Goal: Task Accomplishment & Management: Manage account settings

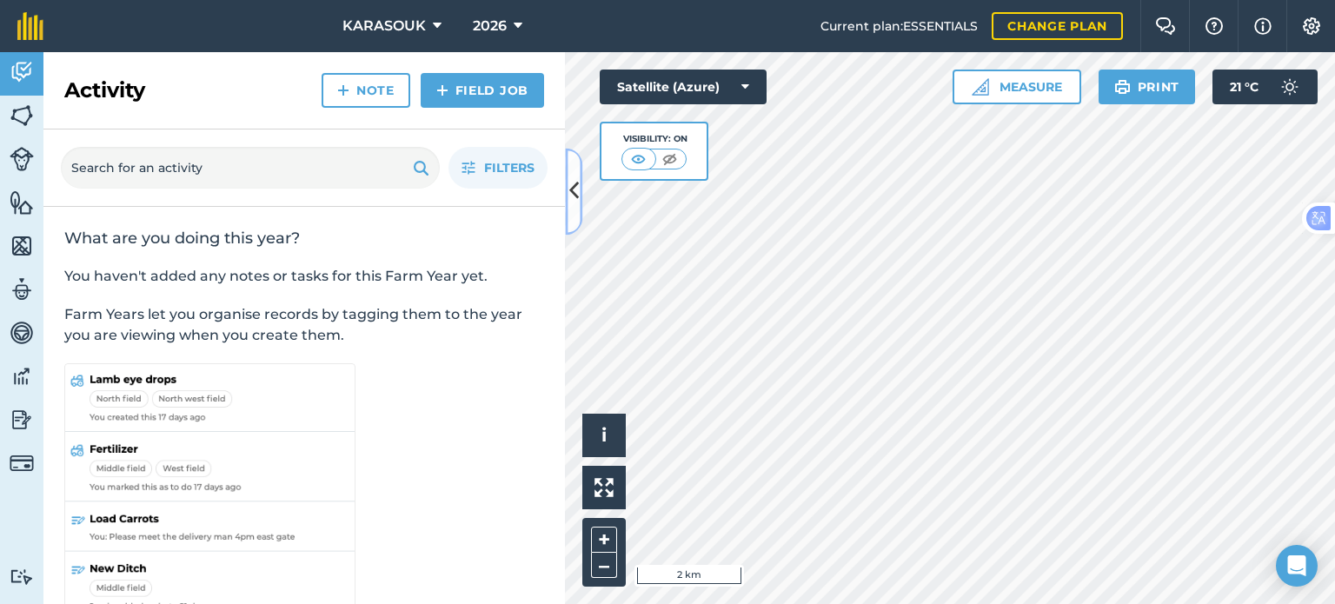
click at [574, 190] on icon at bounding box center [574, 191] width 10 height 30
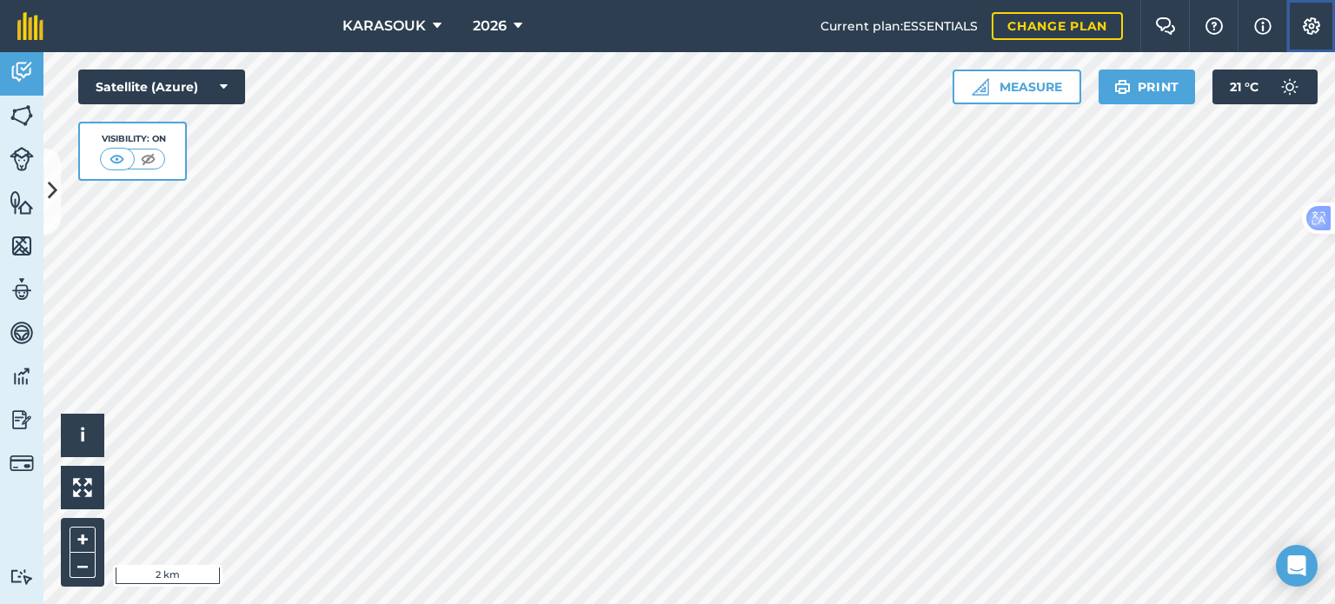
click at [1310, 27] on img at bounding box center [1311, 25] width 21 height 17
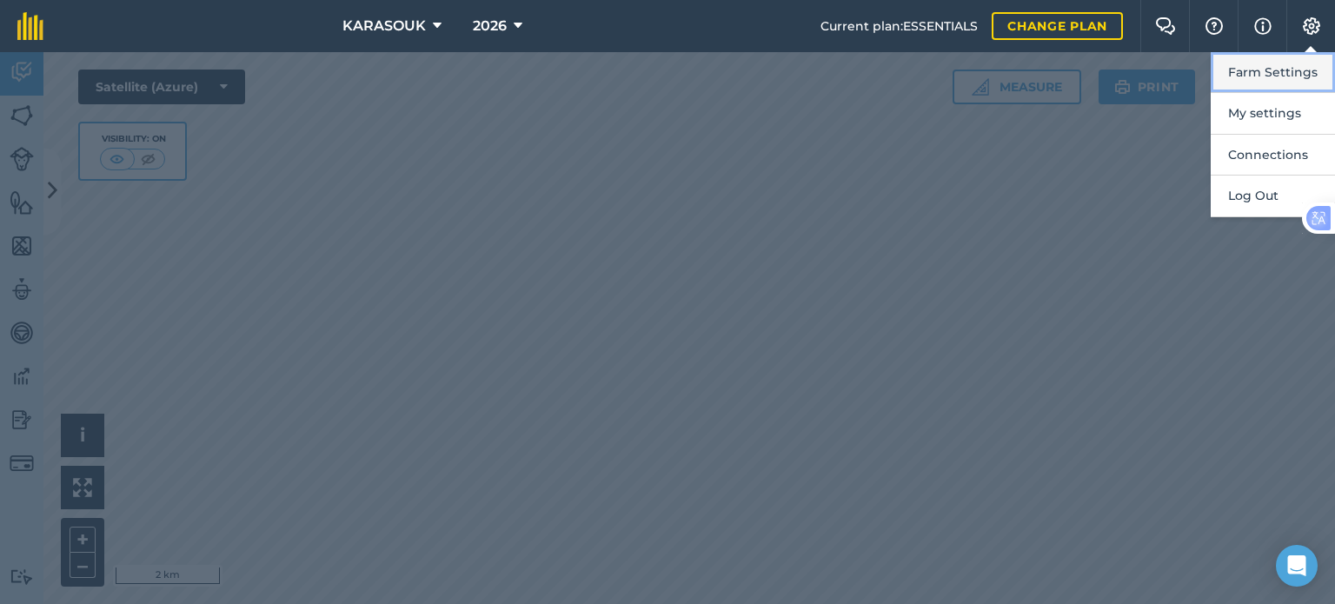
click at [1265, 72] on button "Farm Settings" at bounding box center [1272, 72] width 124 height 41
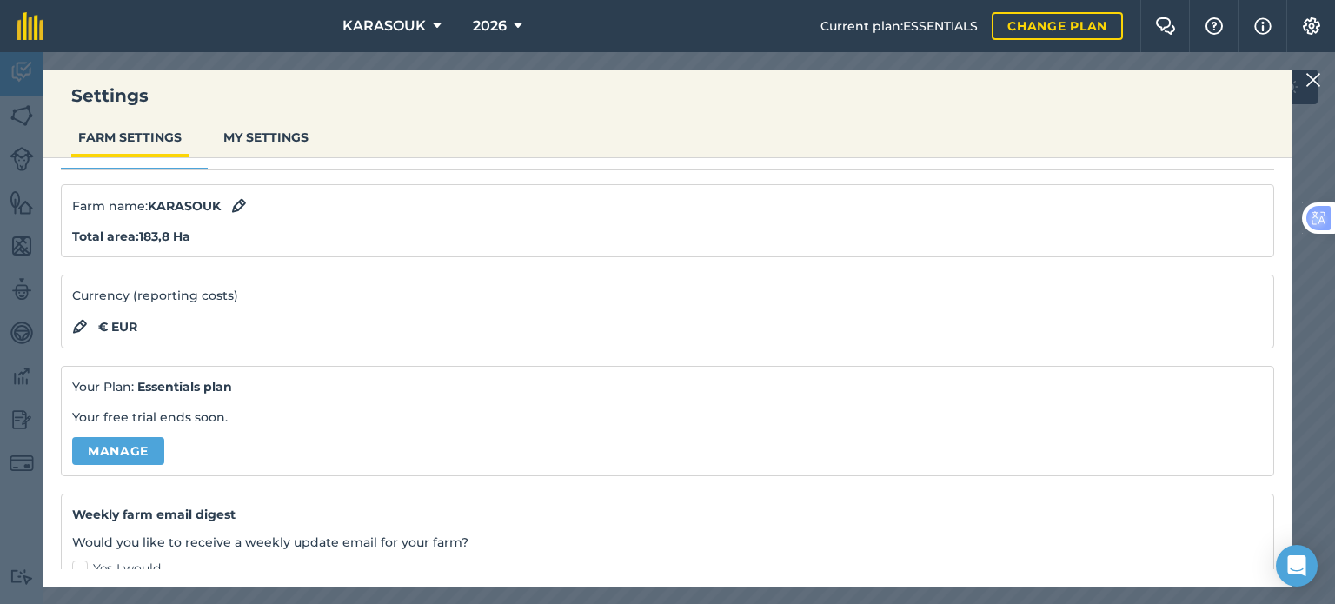
scroll to position [211, 0]
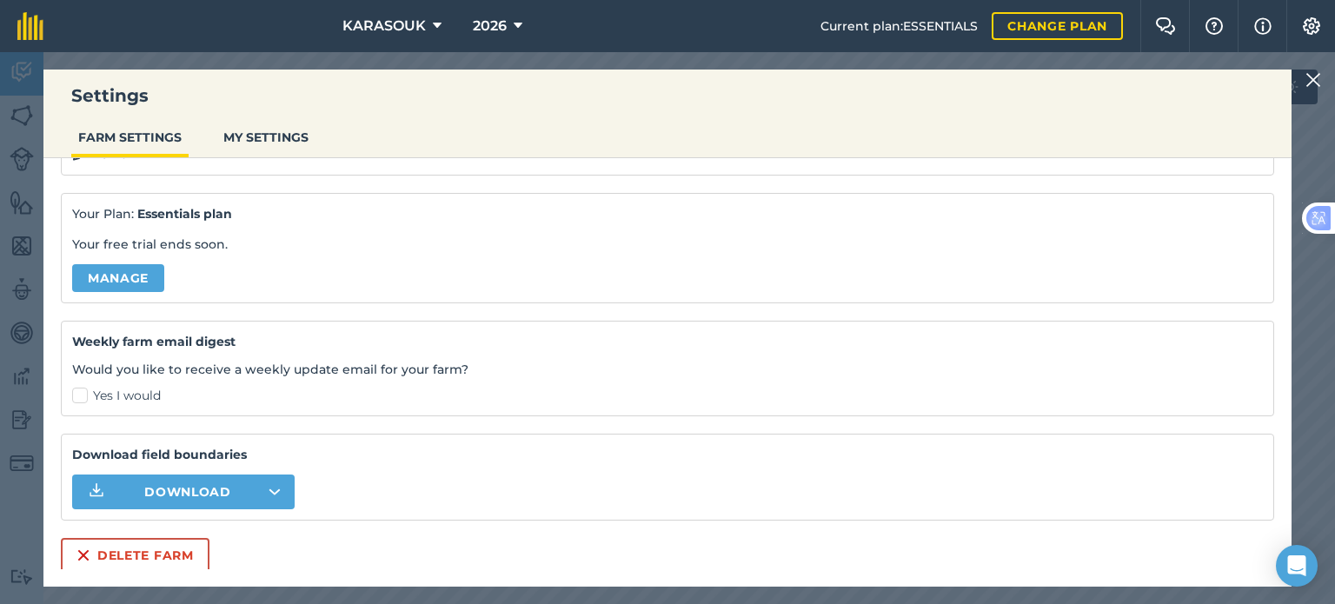
click at [1314, 86] on img at bounding box center [1313, 80] width 16 height 21
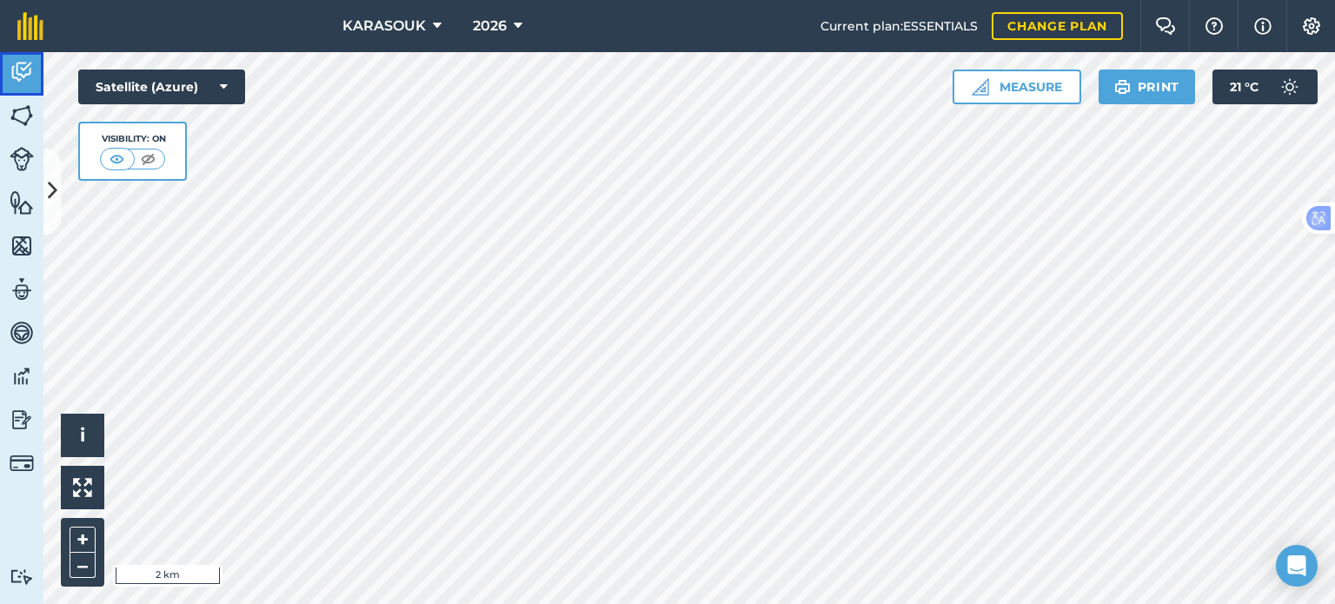
click at [24, 79] on img at bounding box center [22, 72] width 24 height 26
click at [55, 170] on button at bounding box center [51, 191] width 17 height 87
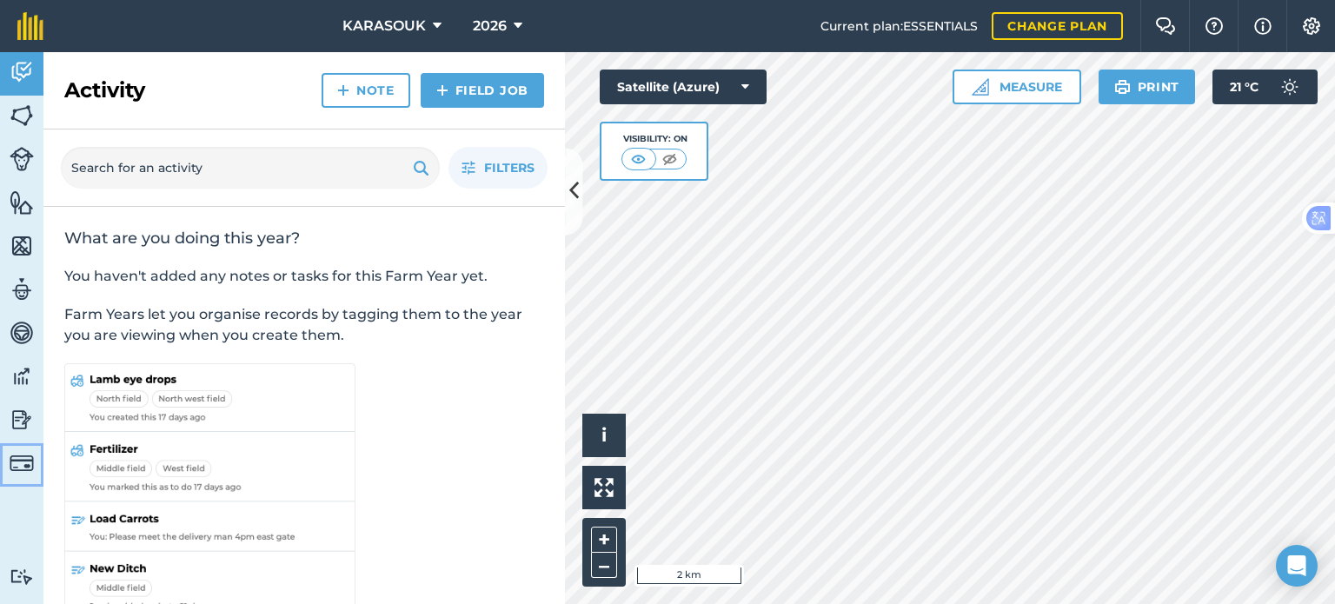
click at [23, 461] on img at bounding box center [22, 463] width 24 height 24
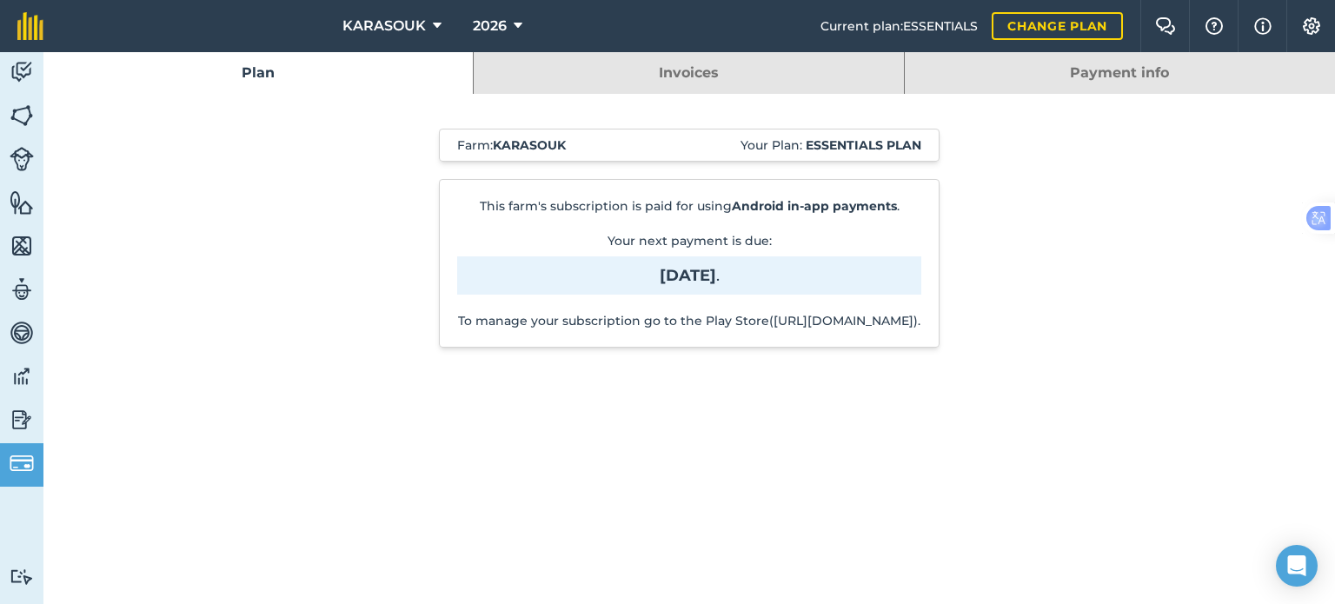
click at [1053, 65] on link "Payment info" at bounding box center [1120, 73] width 430 height 42
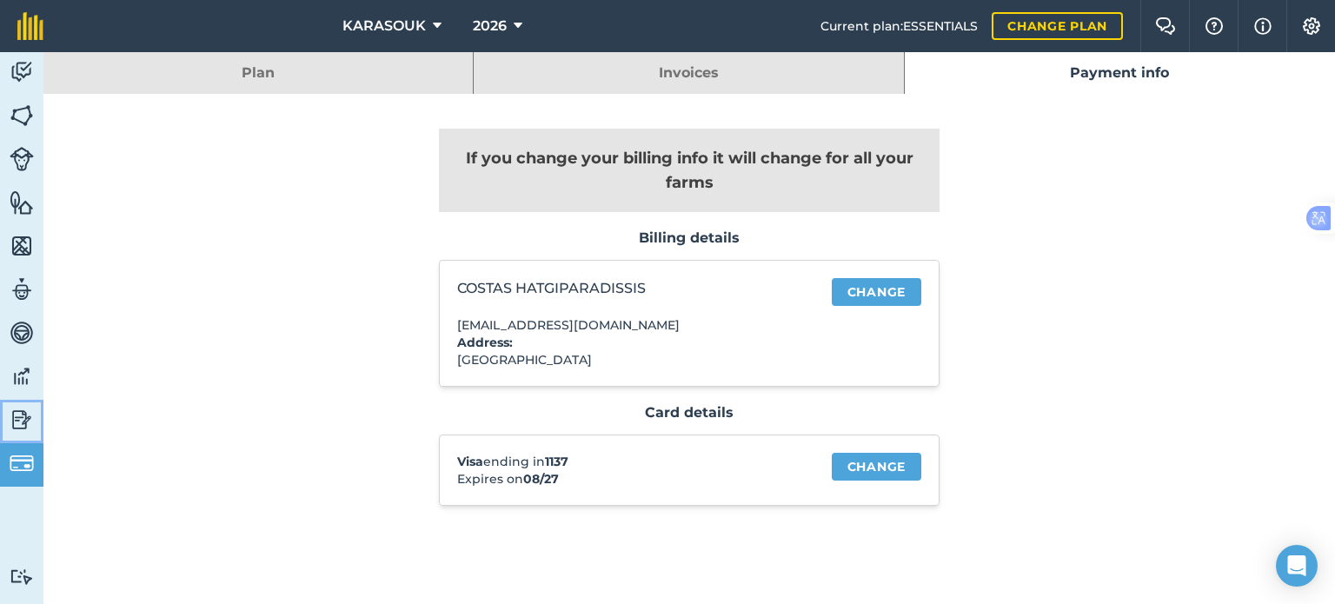
click at [15, 420] on img at bounding box center [22, 420] width 24 height 26
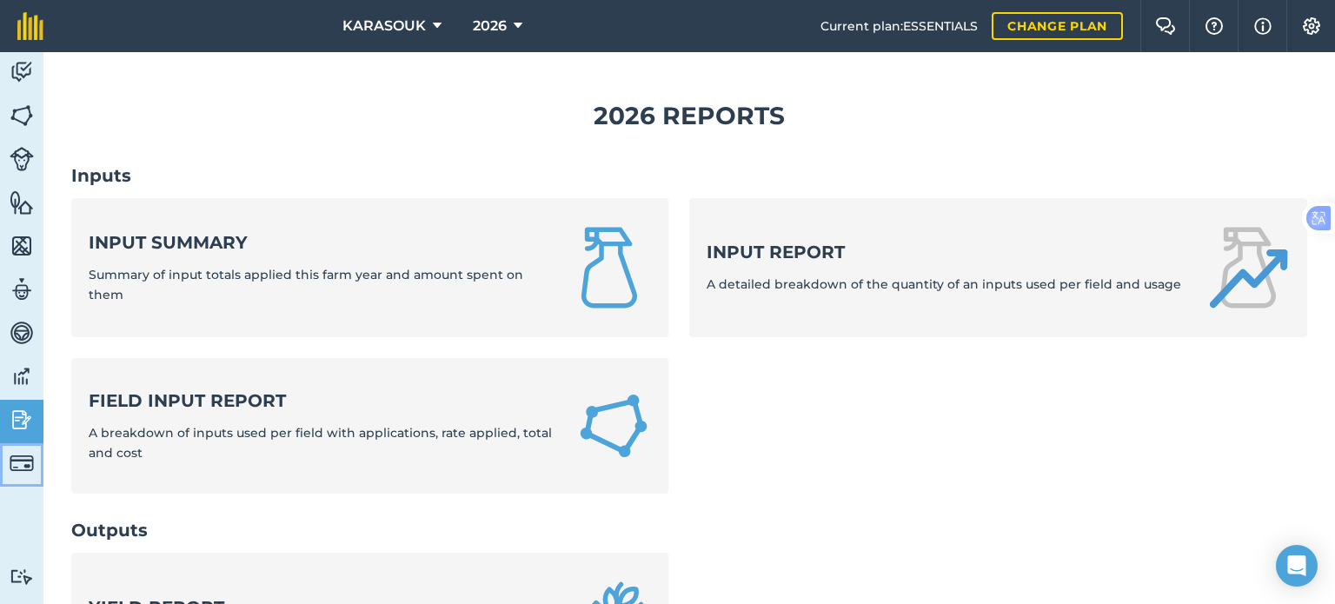
click at [16, 474] on img at bounding box center [22, 463] width 24 height 24
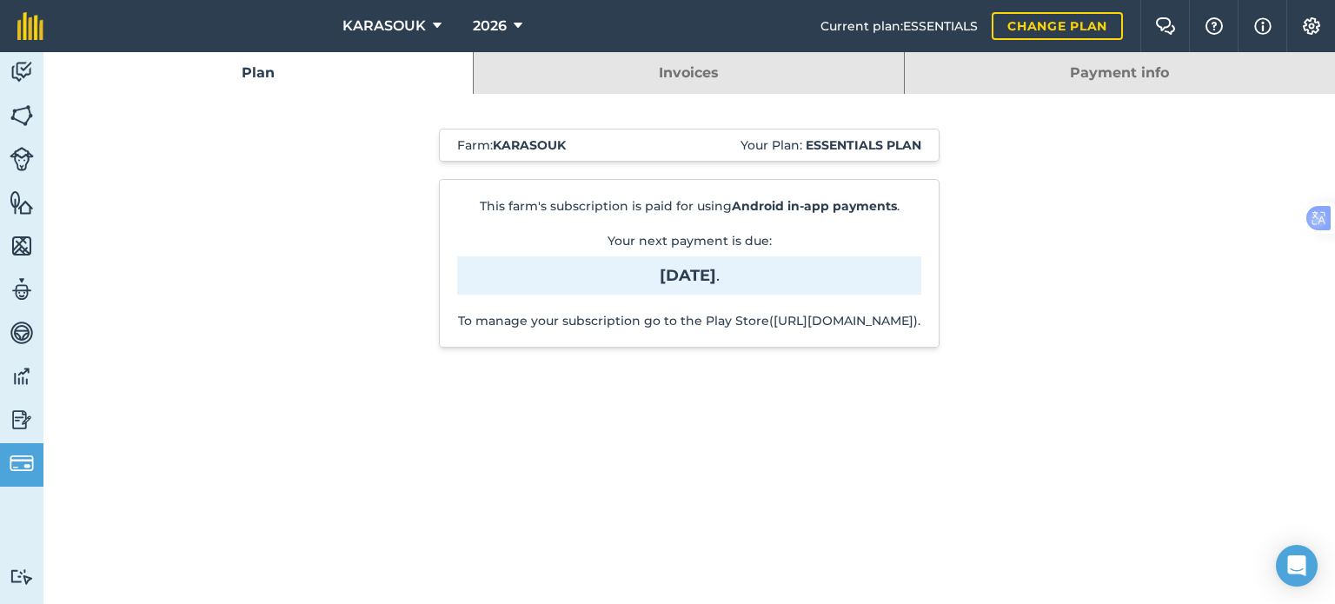
click at [701, 274] on strong "[DATE]" at bounding box center [688, 275] width 56 height 19
click at [28, 65] on img at bounding box center [22, 72] width 24 height 26
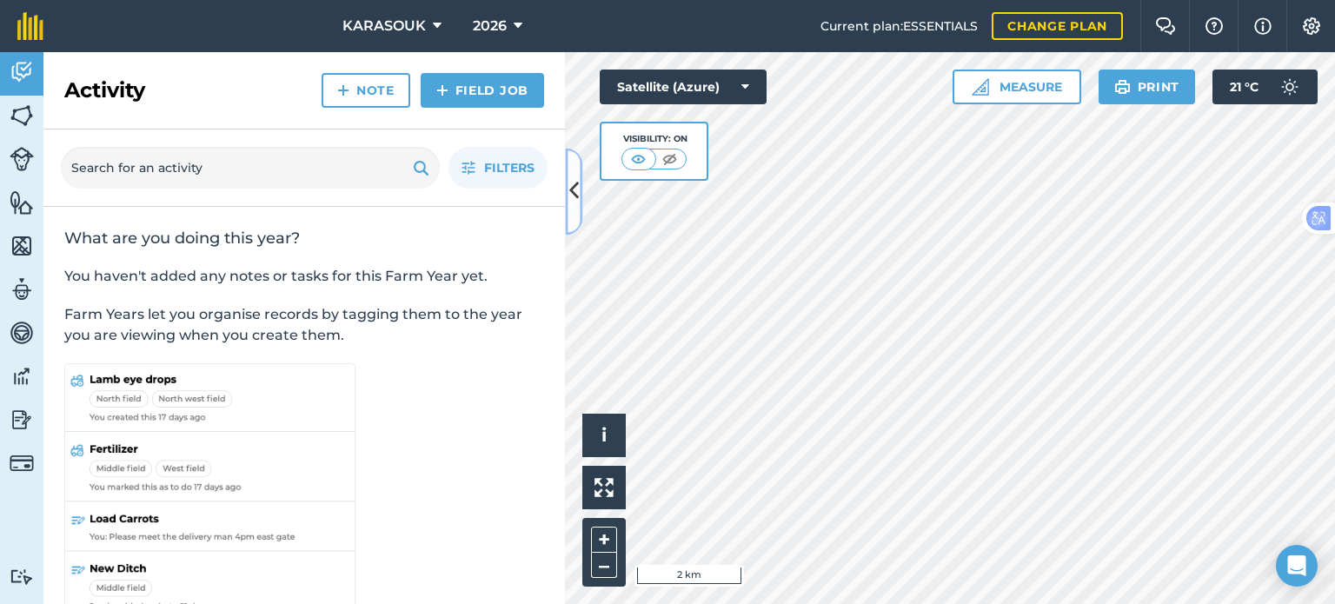
click at [570, 170] on button at bounding box center [573, 191] width 17 height 87
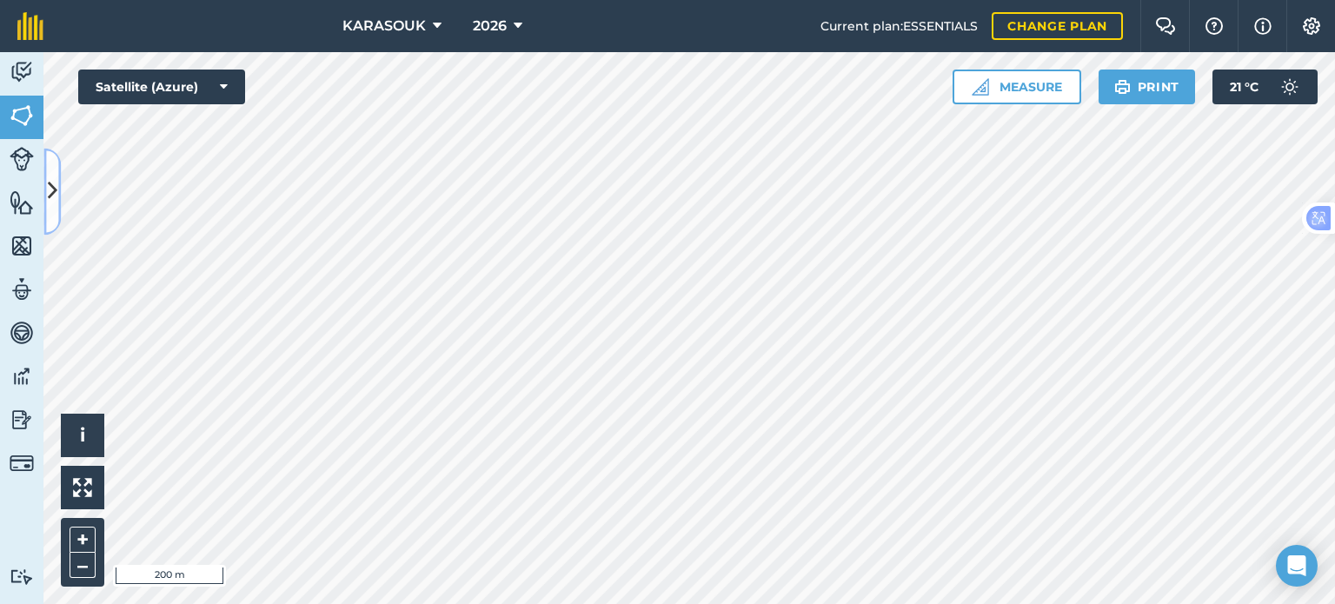
click at [52, 189] on icon at bounding box center [53, 191] width 10 height 30
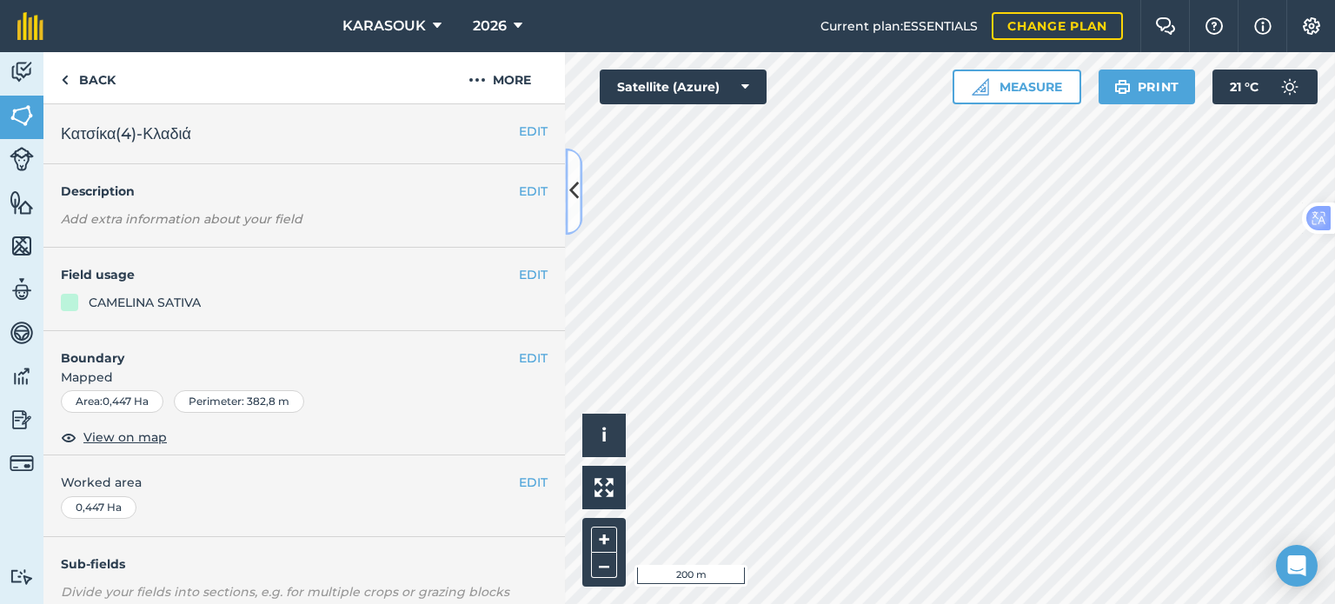
click at [575, 209] on button at bounding box center [573, 191] width 17 height 87
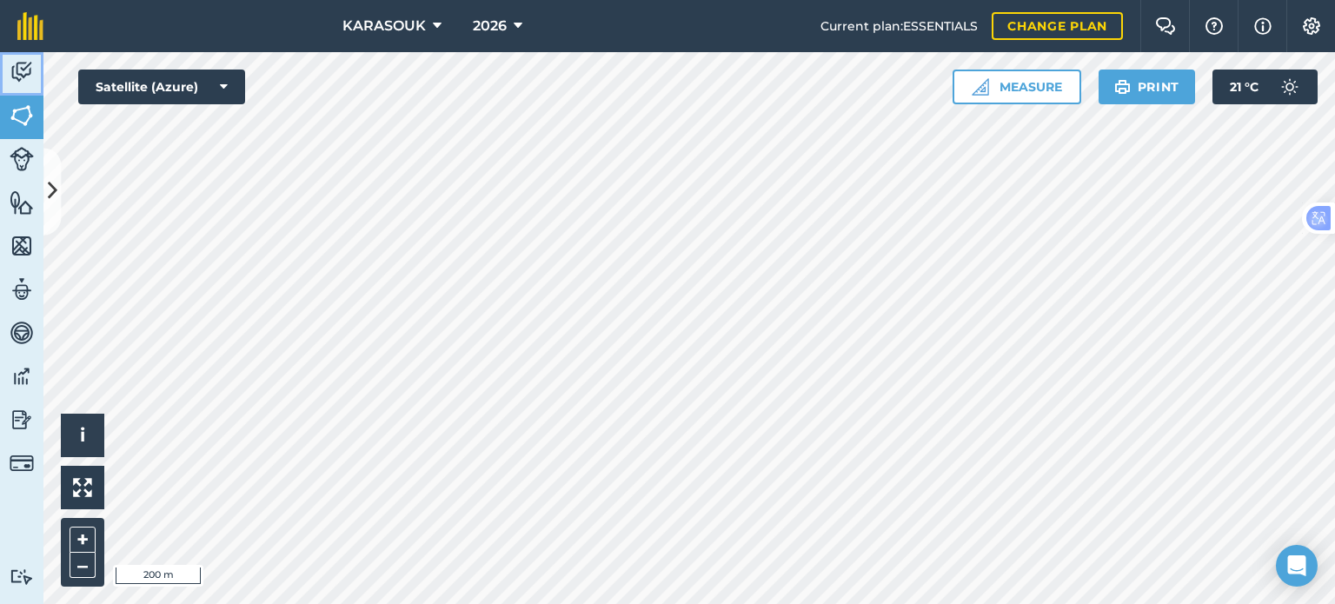
click at [23, 76] on img at bounding box center [22, 72] width 24 height 26
